Goal: Transaction & Acquisition: Purchase product/service

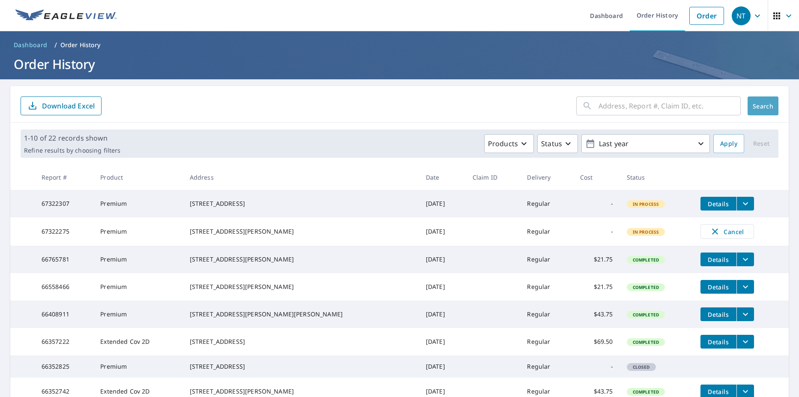
click at [757, 108] on span "Search" at bounding box center [763, 106] width 17 height 8
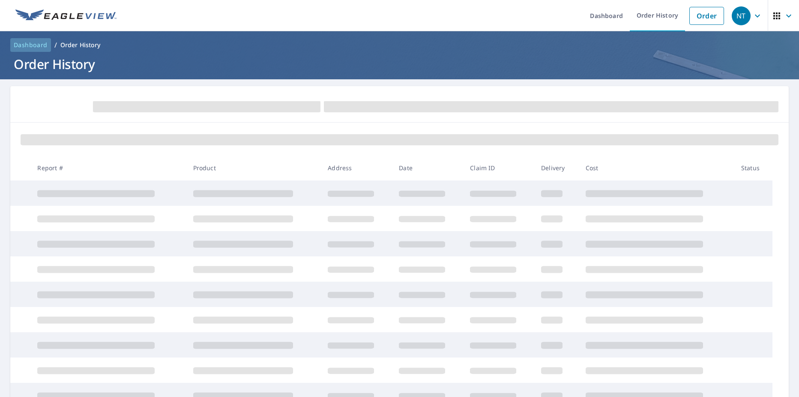
click at [45, 43] on span "Dashboard" at bounding box center [31, 45] width 34 height 9
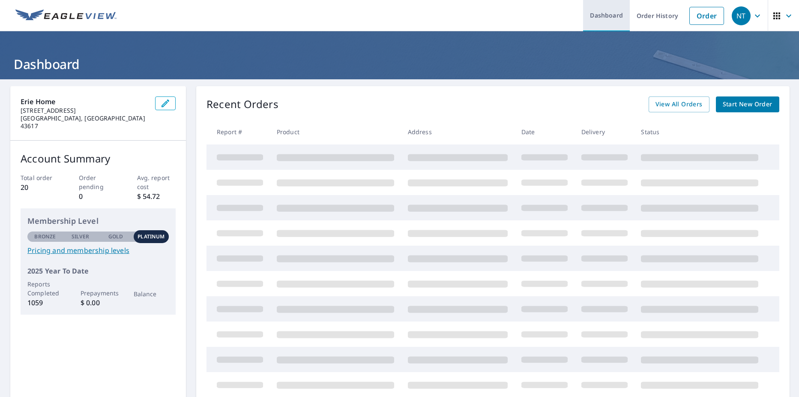
click at [606, 16] on link "Dashboard" at bounding box center [606, 15] width 47 height 31
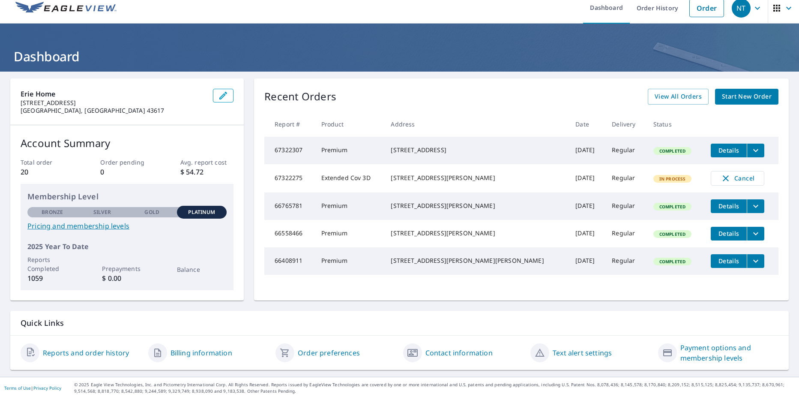
scroll to position [10, 0]
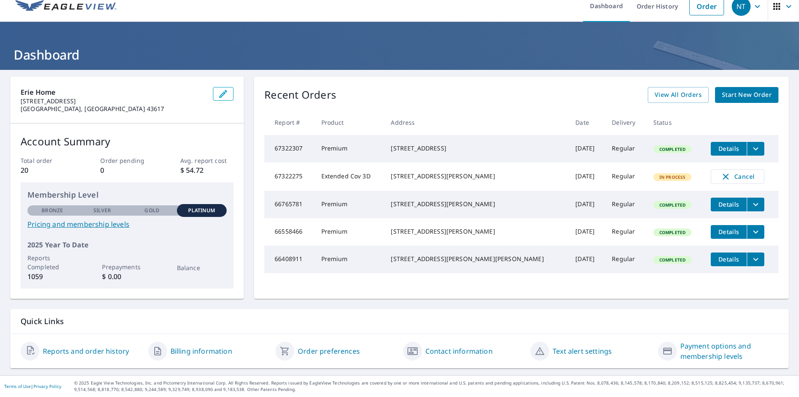
click at [739, 93] on span "Start New Order" at bounding box center [747, 95] width 50 height 11
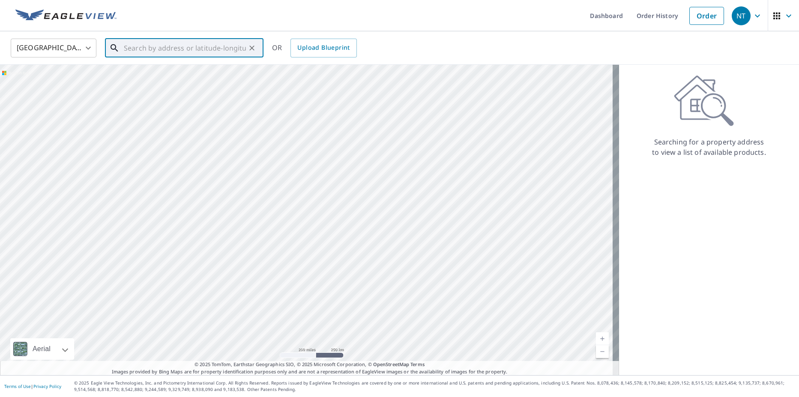
paste input "[STREET_ADDRESS]"
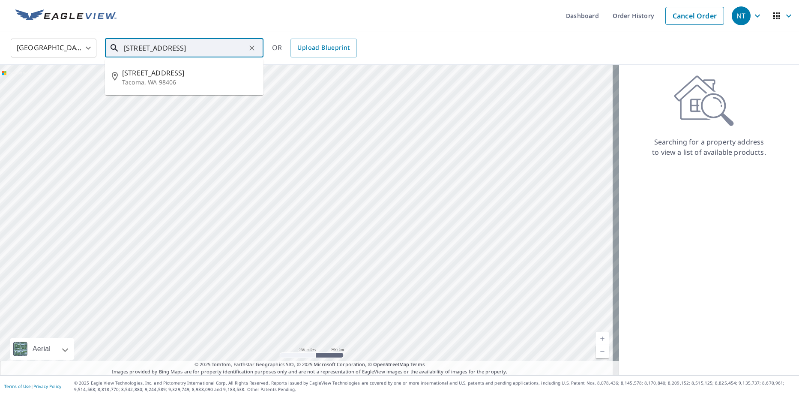
type input "[STREET_ADDRESS]"
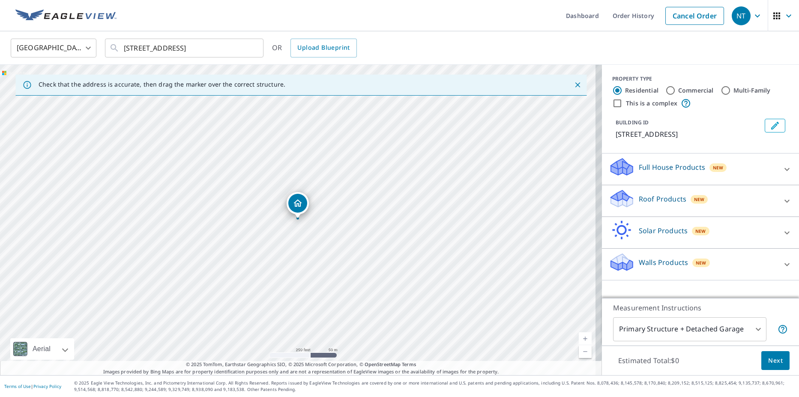
click at [297, 216] on div "Dropped pin, building 1, Residential property, 3801 N 18th St Tacoma, WA 98406" at bounding box center [297, 214] width 11 height 9
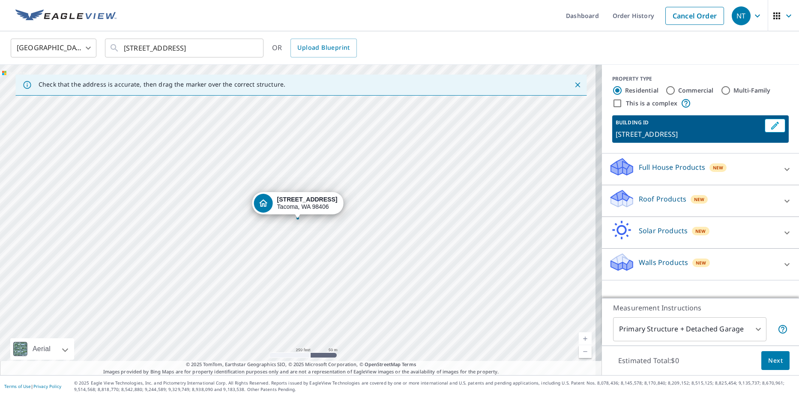
click at [298, 216] on div "Dropped pin, building 1, Residential property, 3801 N 18th St Tacoma, WA 98406" at bounding box center [297, 214] width 11 height 9
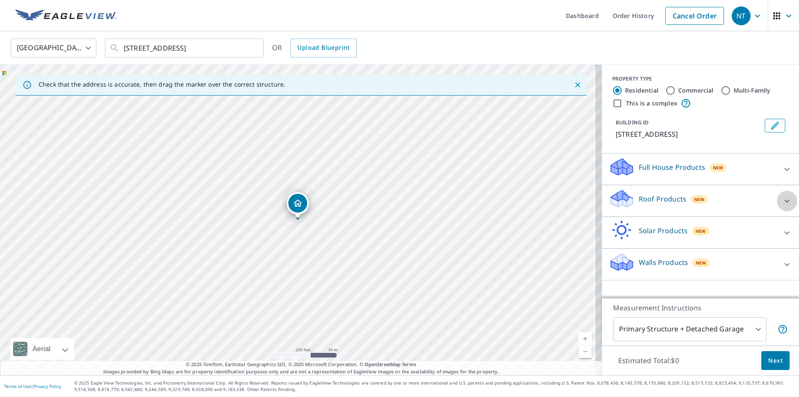
click at [783, 198] on icon at bounding box center [787, 201] width 10 height 10
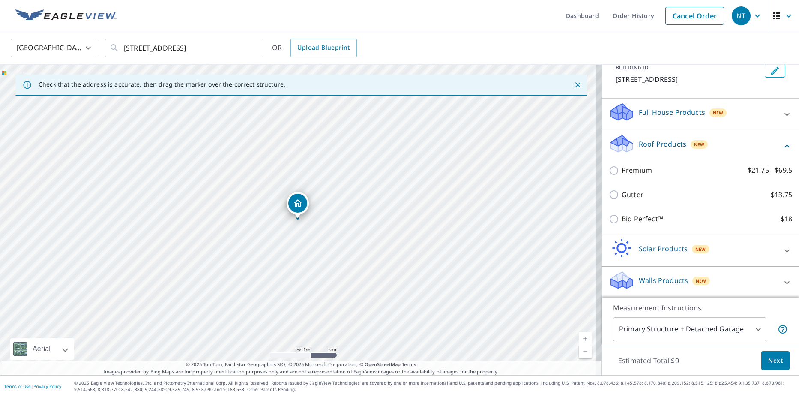
scroll to position [55, 0]
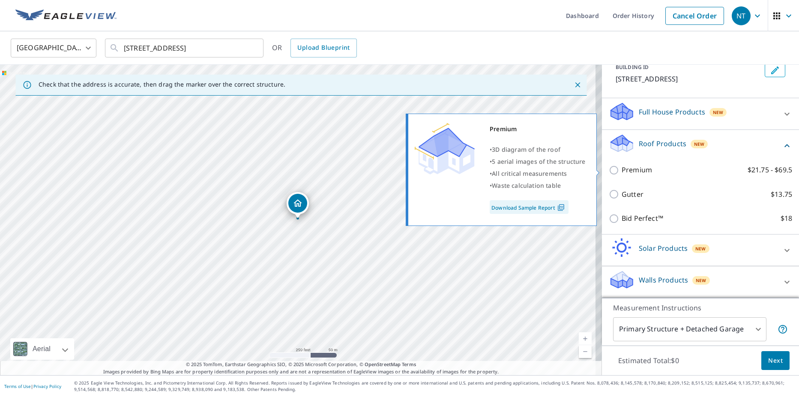
click at [612, 171] on input "Premium $21.75 - $69.5" at bounding box center [615, 170] width 13 height 10
checkbox input "true"
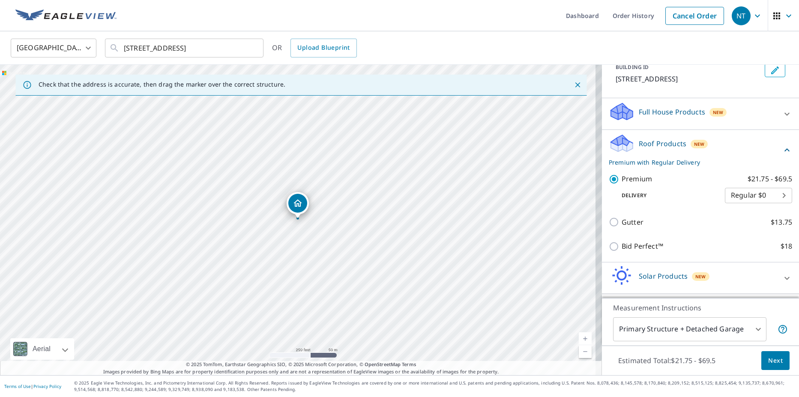
click at [775, 363] on span "Next" at bounding box center [776, 360] width 15 height 11
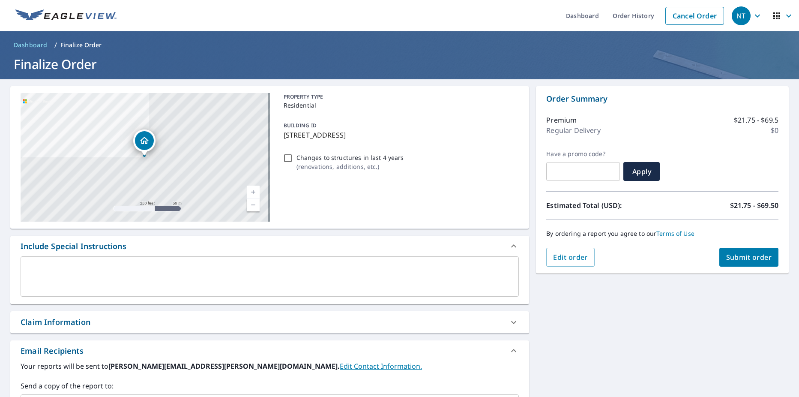
click at [739, 255] on span "Submit order" at bounding box center [750, 256] width 46 height 9
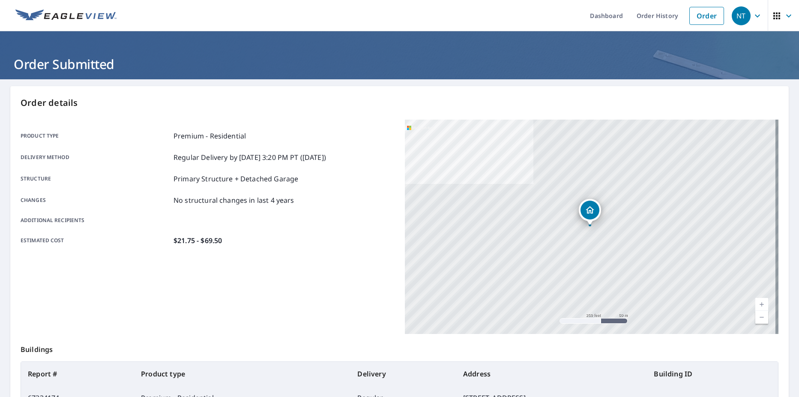
click at [586, 224] on div "Dropped pin, building 1, Residential property, 3801 N 18th St Tacoma, WA 98406" at bounding box center [590, 220] width 11 height 9
click at [588, 219] on div "[STREET_ADDRESS]" at bounding box center [590, 210] width 22 height 22
click at [586, 212] on div "[STREET_ADDRESS]" at bounding box center [600, 210] width 60 height 15
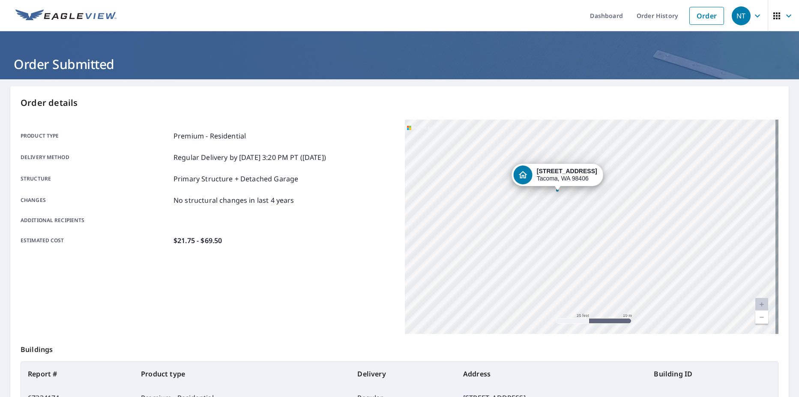
drag, startPoint x: 549, startPoint y: 125, endPoint x: 575, endPoint y: 205, distance: 84.2
click at [556, 190] on div "[STREET_ADDRESS]" at bounding box center [557, 190] width 3 height 3
drag, startPoint x: 588, startPoint y: 213, endPoint x: 585, endPoint y: 233, distance: 19.9
click at [585, 232] on icon "Dropped pin, building 1, Residential property, 3801 N 18th St Tacoma, WA 98406" at bounding box center [587, 228] width 9 height 7
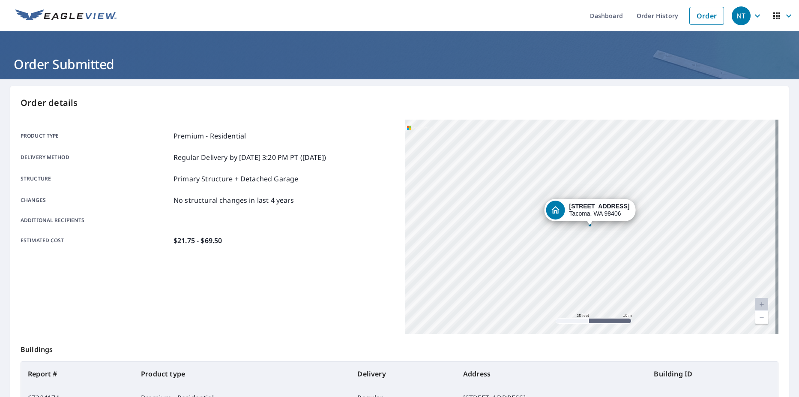
click at [590, 171] on div "[STREET_ADDRESS]" at bounding box center [592, 227] width 374 height 214
click at [592, 15] on link "Dashboard" at bounding box center [606, 15] width 47 height 31
